Goal: Find specific page/section: Find specific page/section

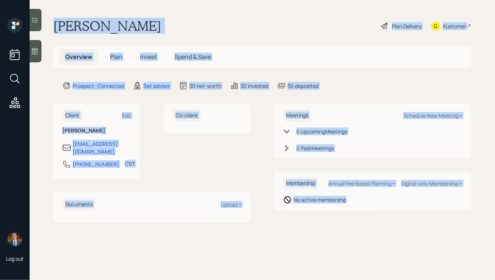
drag, startPoint x: 54, startPoint y: 23, endPoint x: 307, endPoint y: 237, distance: 331.6
click at [307, 237] on main "[PERSON_NAME] Plan Delivery Kustomer Overview Plan Invest Spend & Save Prospect…" at bounding box center [262, 140] width 465 height 280
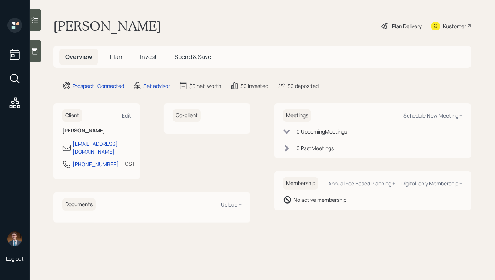
click at [37, 51] on icon at bounding box center [34, 50] width 7 height 7
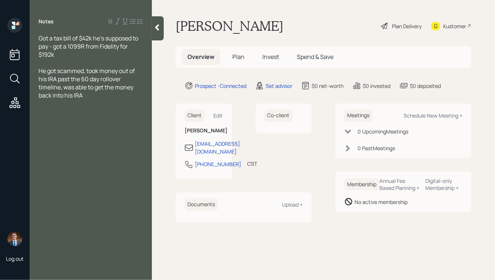
click at [155, 24] on icon at bounding box center [156, 27] width 7 height 7
